Goal: Navigation & Orientation: Find specific page/section

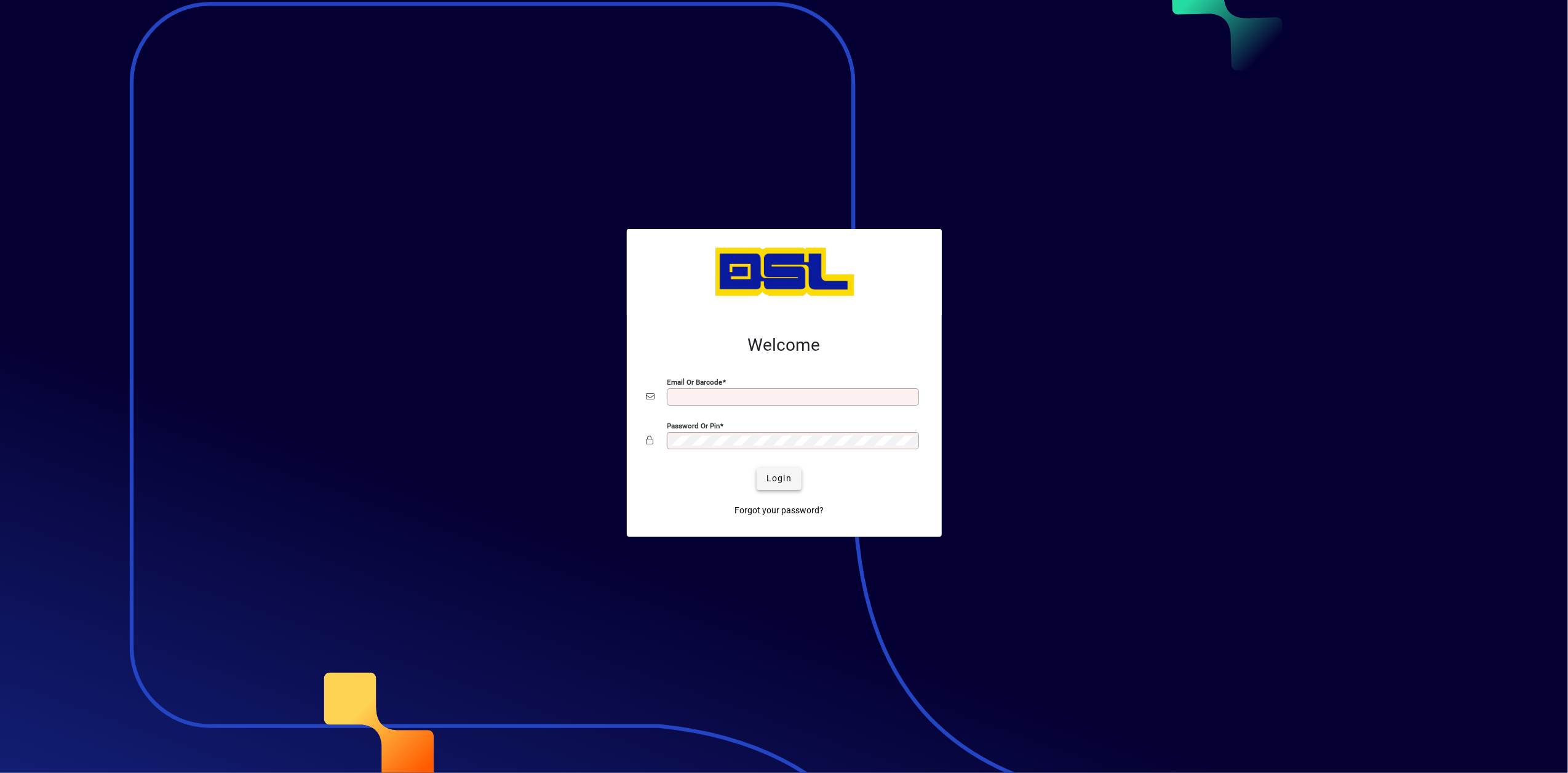
type input "**********"
click at [785, 474] on span "Login" at bounding box center [779, 478] width 25 height 13
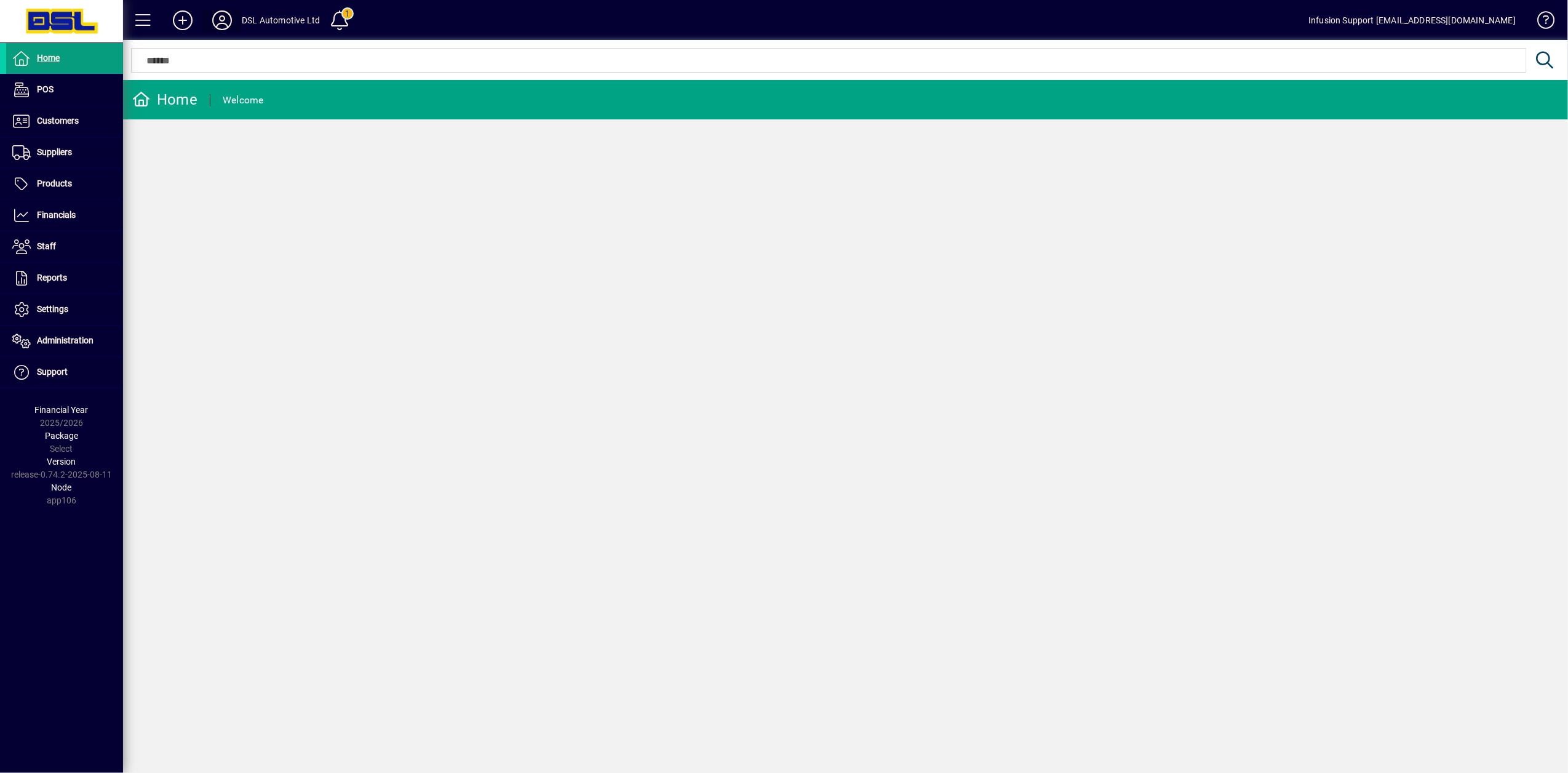
click at [222, 20] on icon at bounding box center [222, 20] width 24 height 20
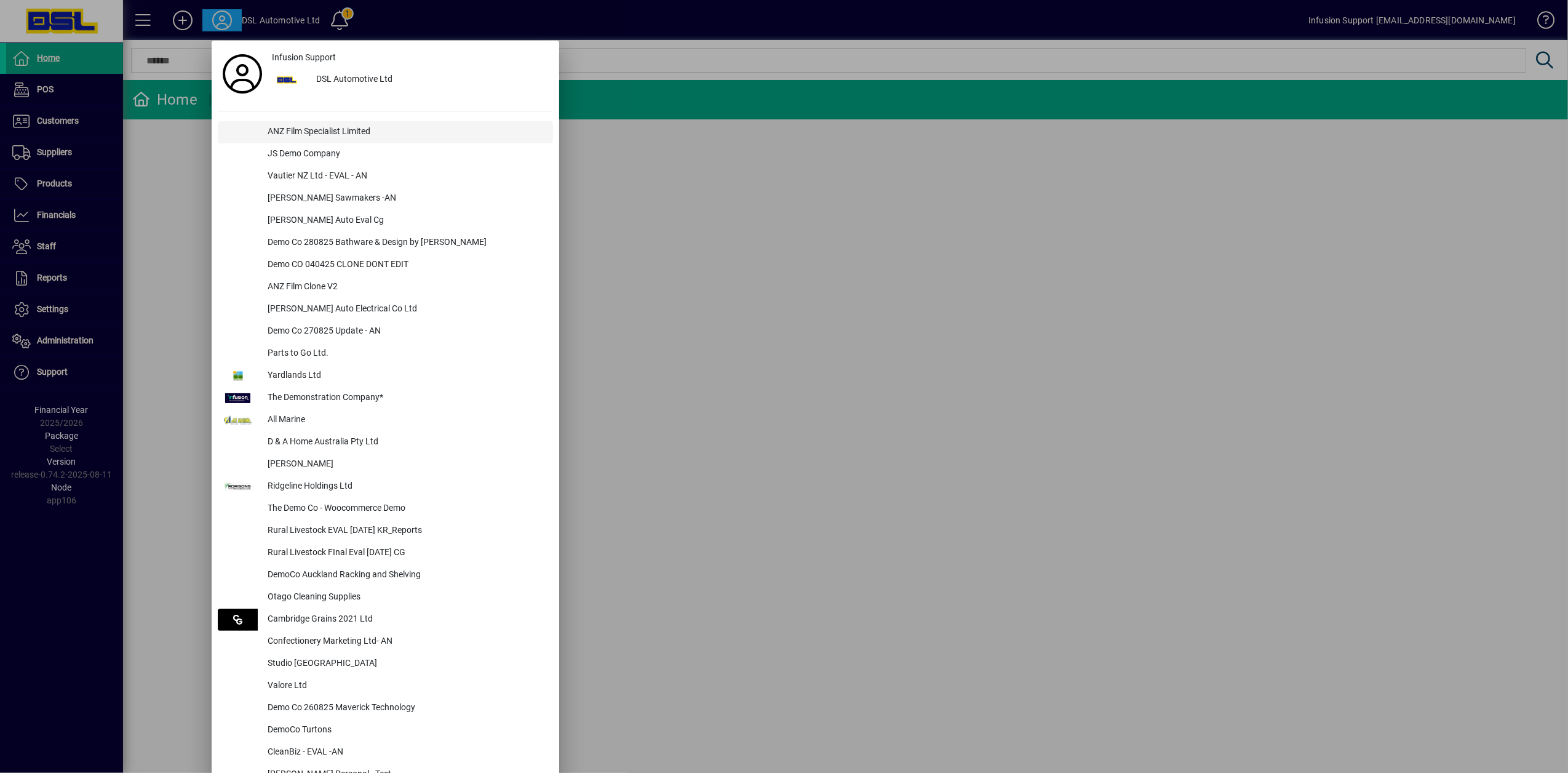
click at [314, 139] on div "ANZ Film Specialist Limited" at bounding box center [405, 132] width 296 height 22
